Goal: Information Seeking & Learning: Learn about a topic

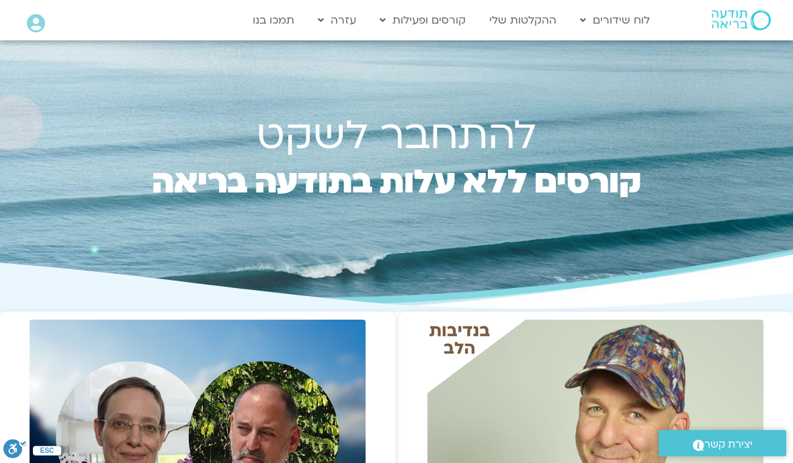
click at [516, 24] on link "ההקלטות שלי" at bounding box center [523, 20] width 81 height 26
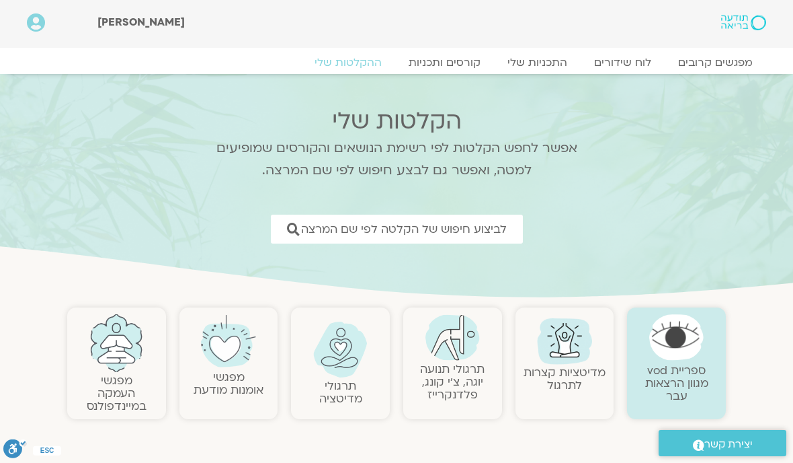
click at [486, 231] on span "לביצוע חיפוש של הקלטה לפי שם המרצה" at bounding box center [404, 229] width 206 height 13
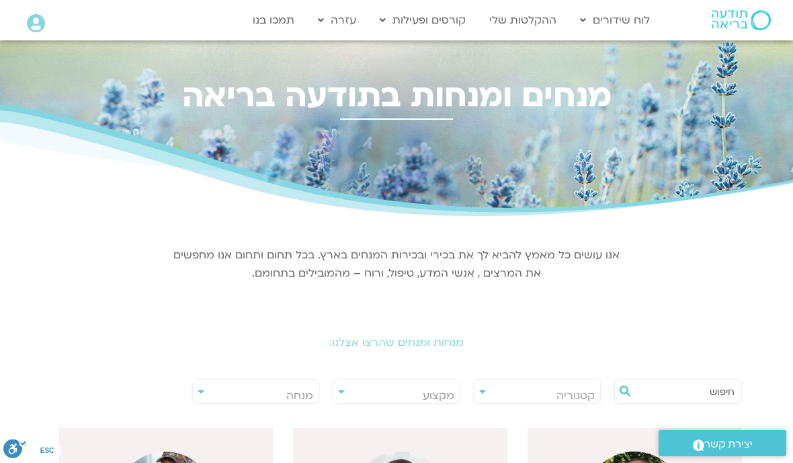
click at [298, 395] on span "מנחה" at bounding box center [299, 395] width 27 height 15
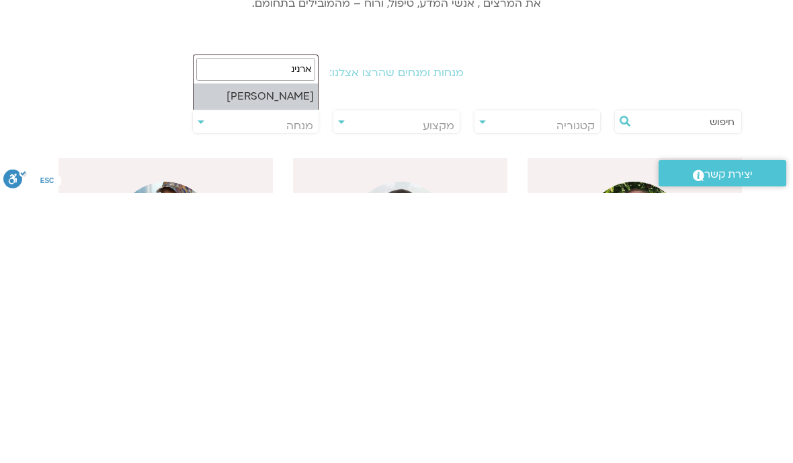
type input "ארנינה"
select select "****"
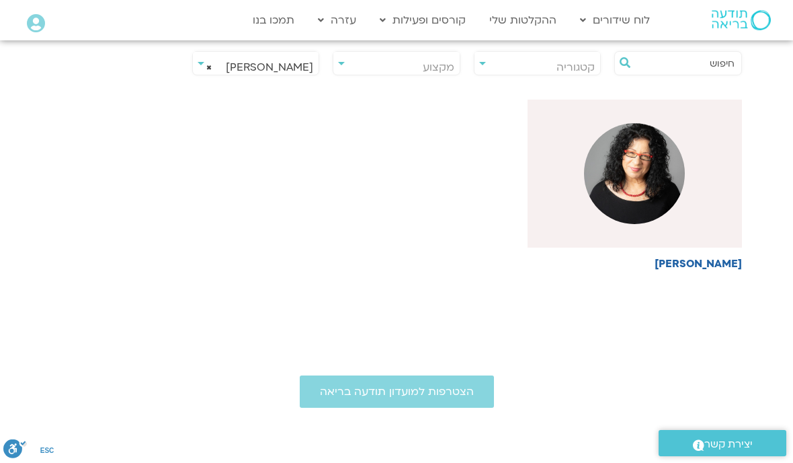
scroll to position [307, 0]
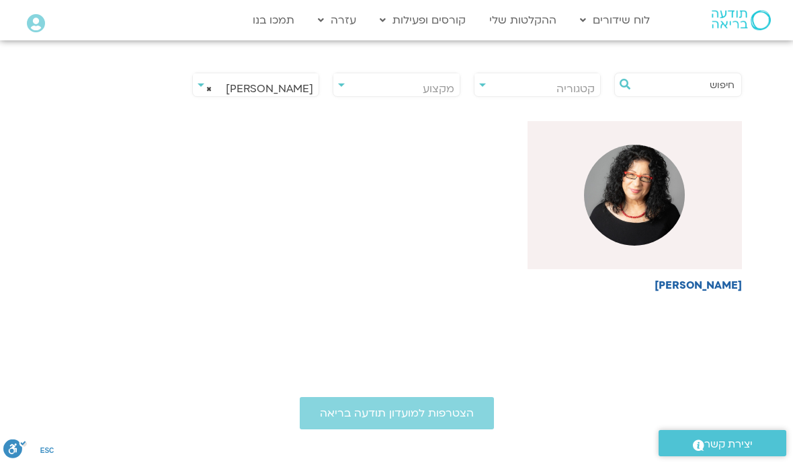
click at [633, 188] on img at bounding box center [634, 195] width 101 height 101
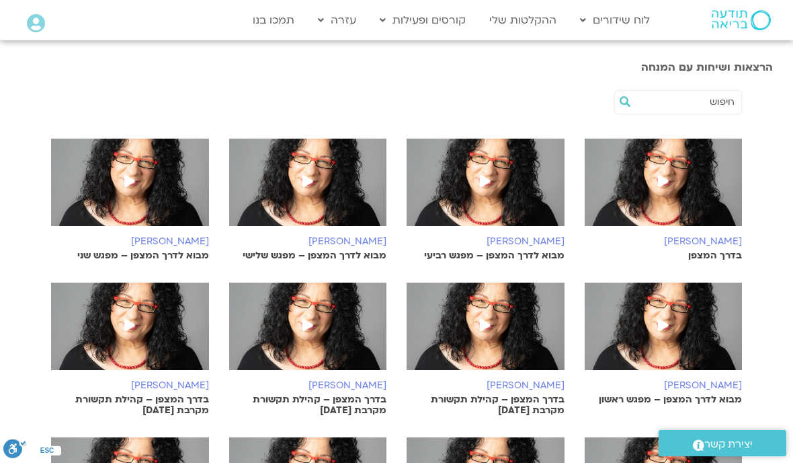
scroll to position [441, 0]
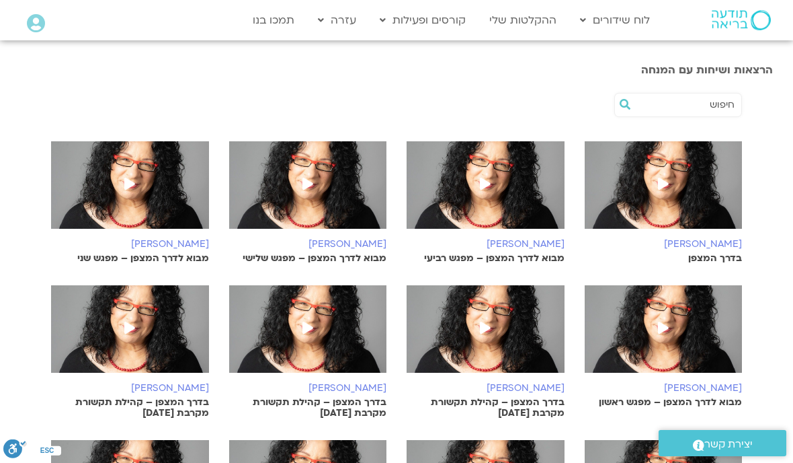
click at [680, 185] on img at bounding box center [664, 191] width 158 height 101
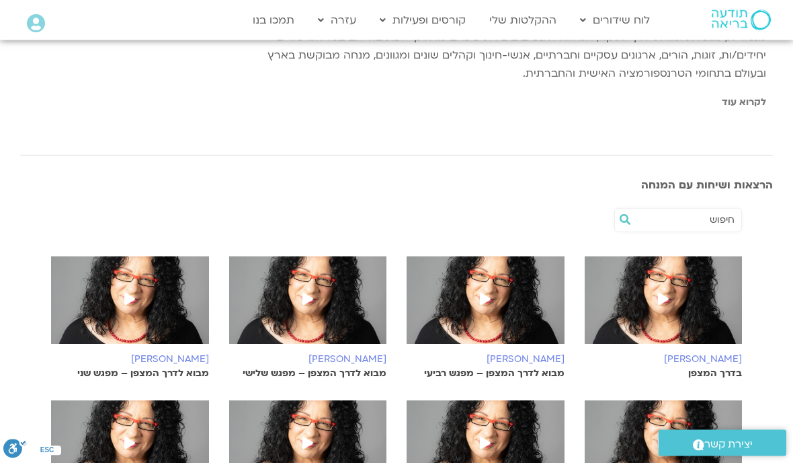
scroll to position [327, 0]
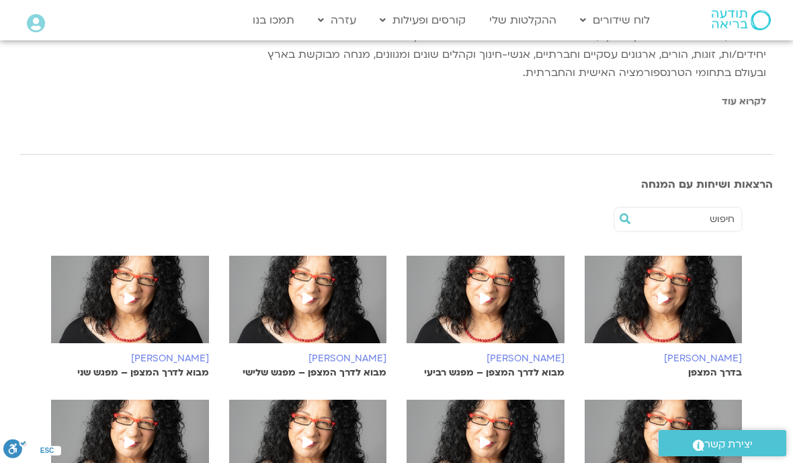
click at [662, 286] on img at bounding box center [664, 306] width 158 height 101
